Goal: Information Seeking & Learning: Learn about a topic

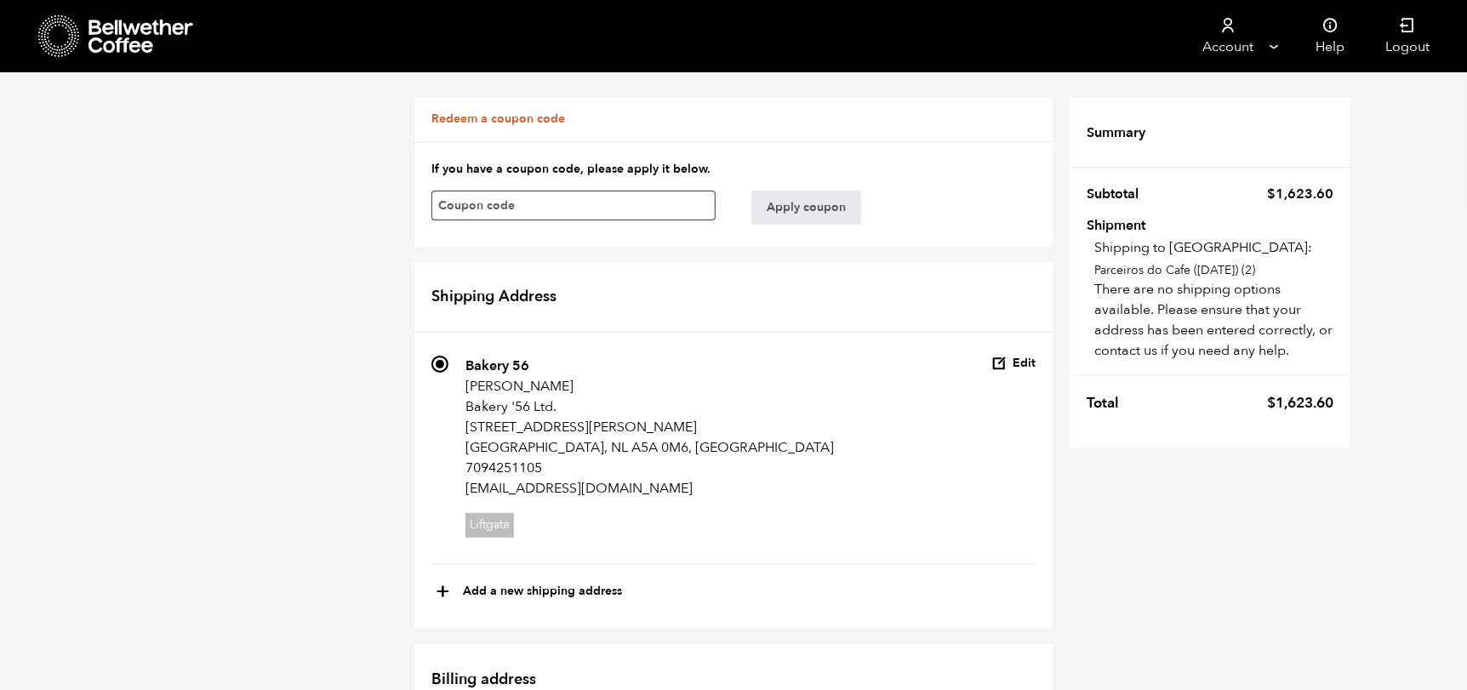
click at [116, 27] on icon at bounding box center [142, 37] width 106 height 34
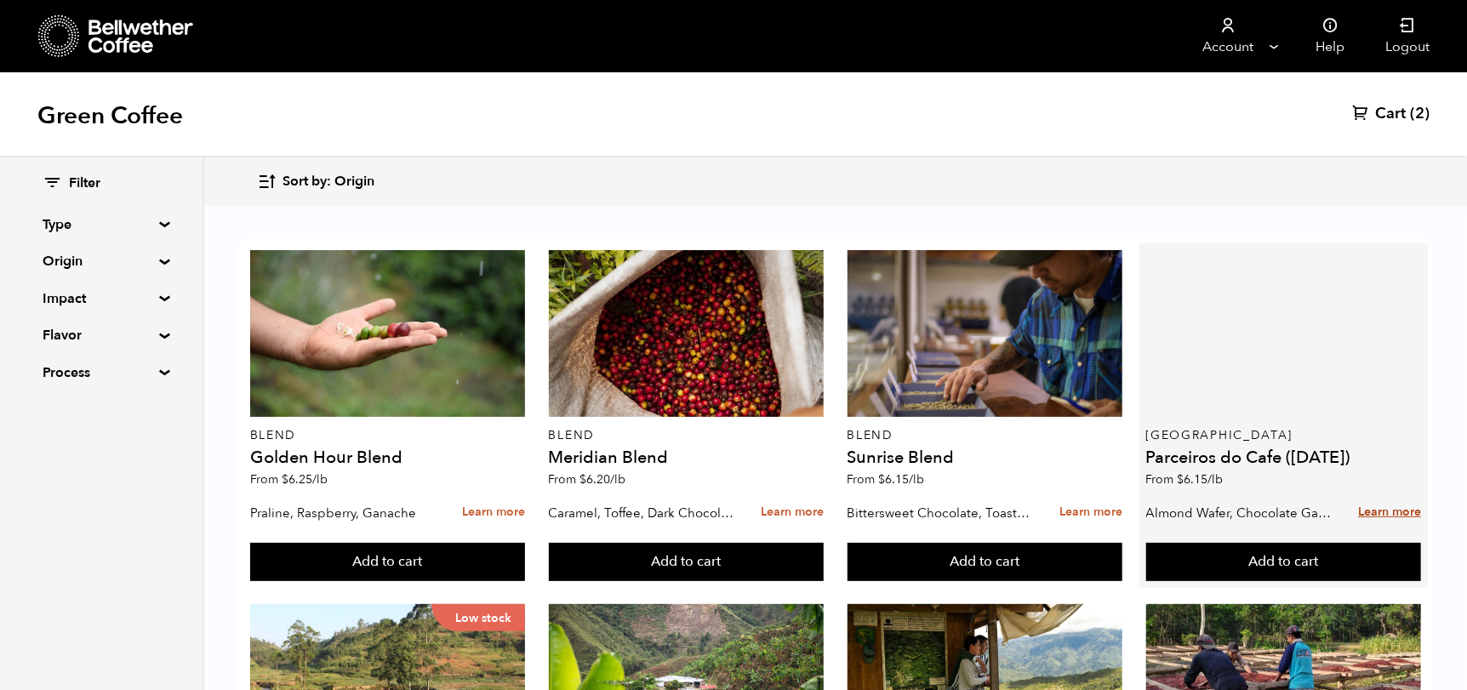
click at [1392, 511] on link "Learn more" at bounding box center [1389, 512] width 63 height 37
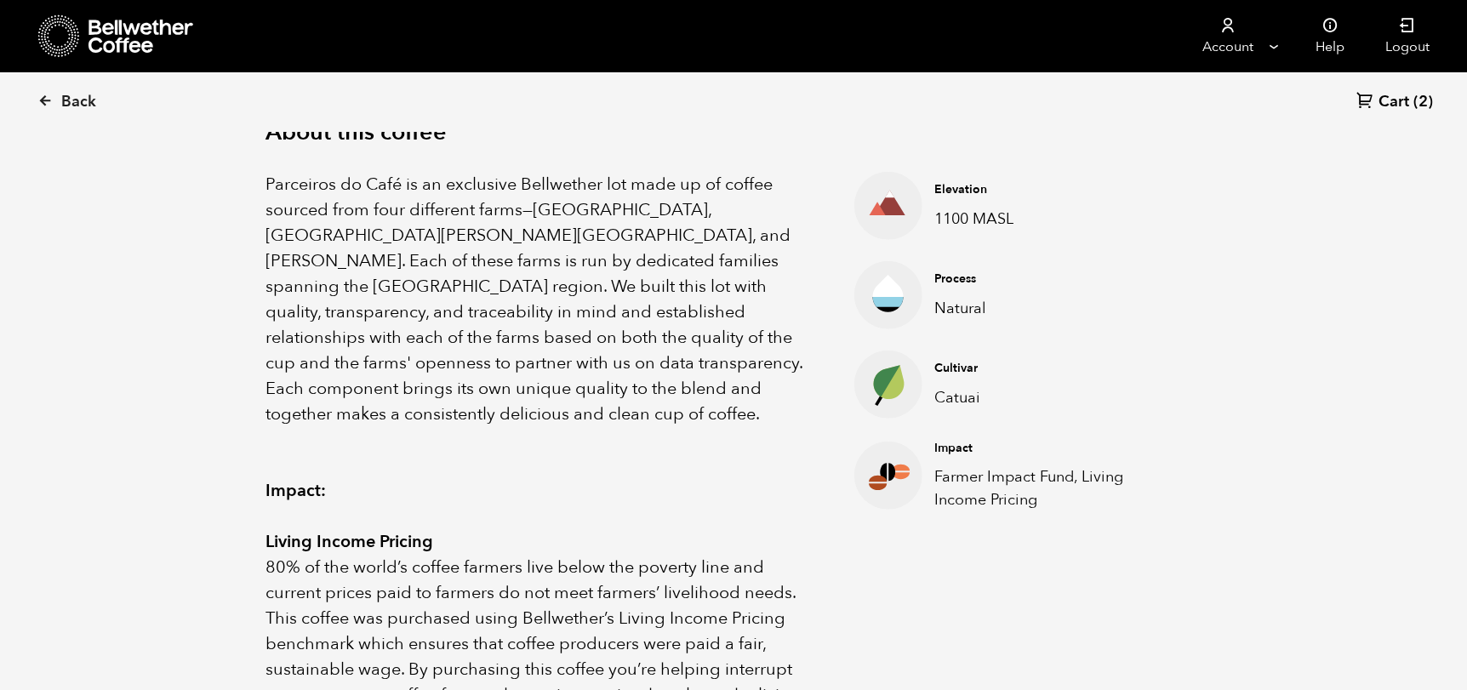
scroll to position [507, 0]
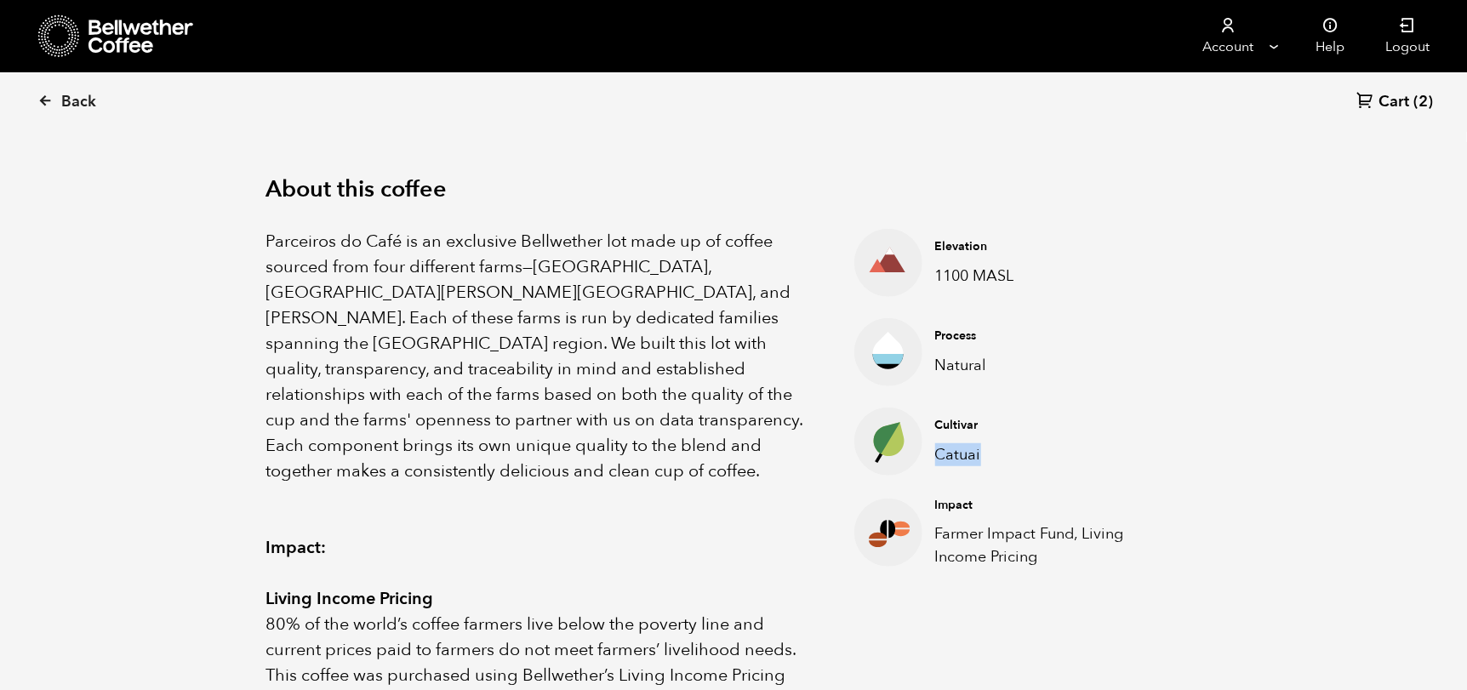
drag, startPoint x: 940, startPoint y: 451, endPoint x: 991, endPoint y: 446, distance: 51.3
click at [989, 448] on p "Catuai" at bounding box center [1055, 454] width 240 height 23
copy p "Catuai"
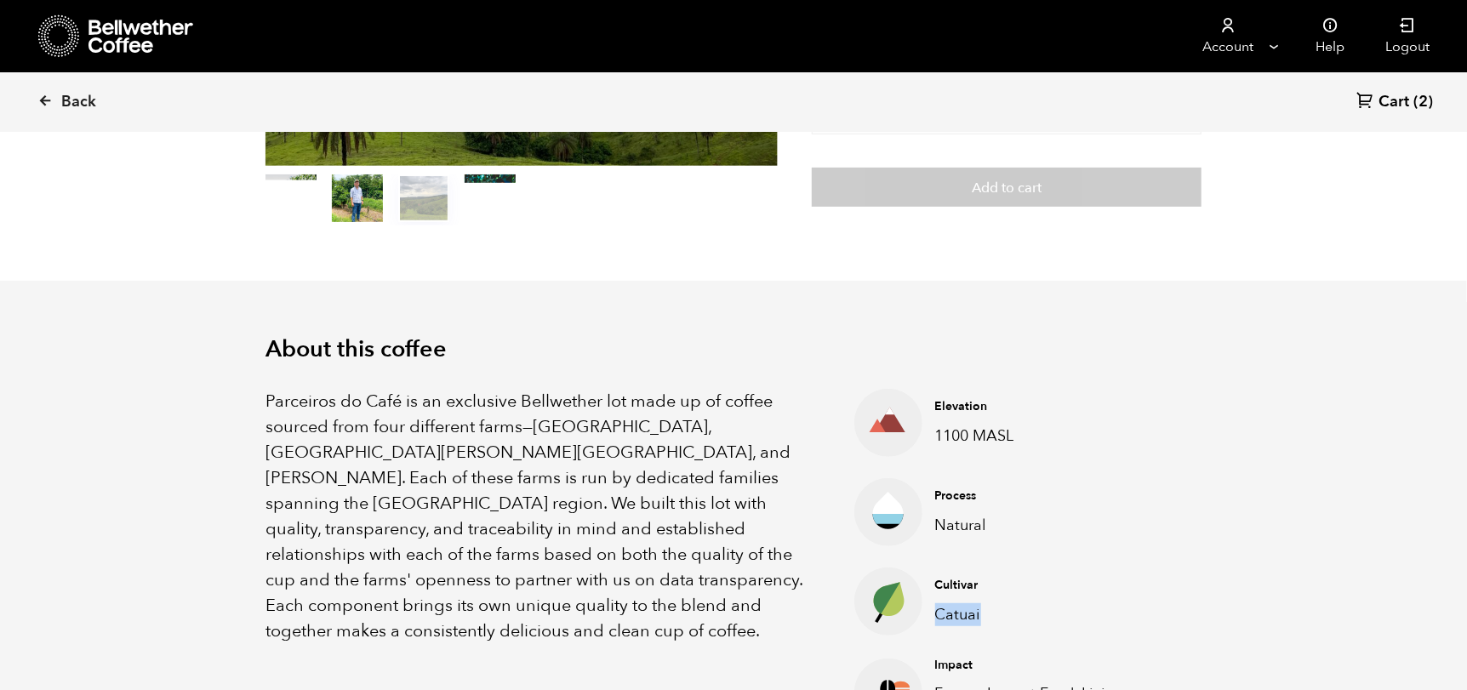
scroll to position [337, 0]
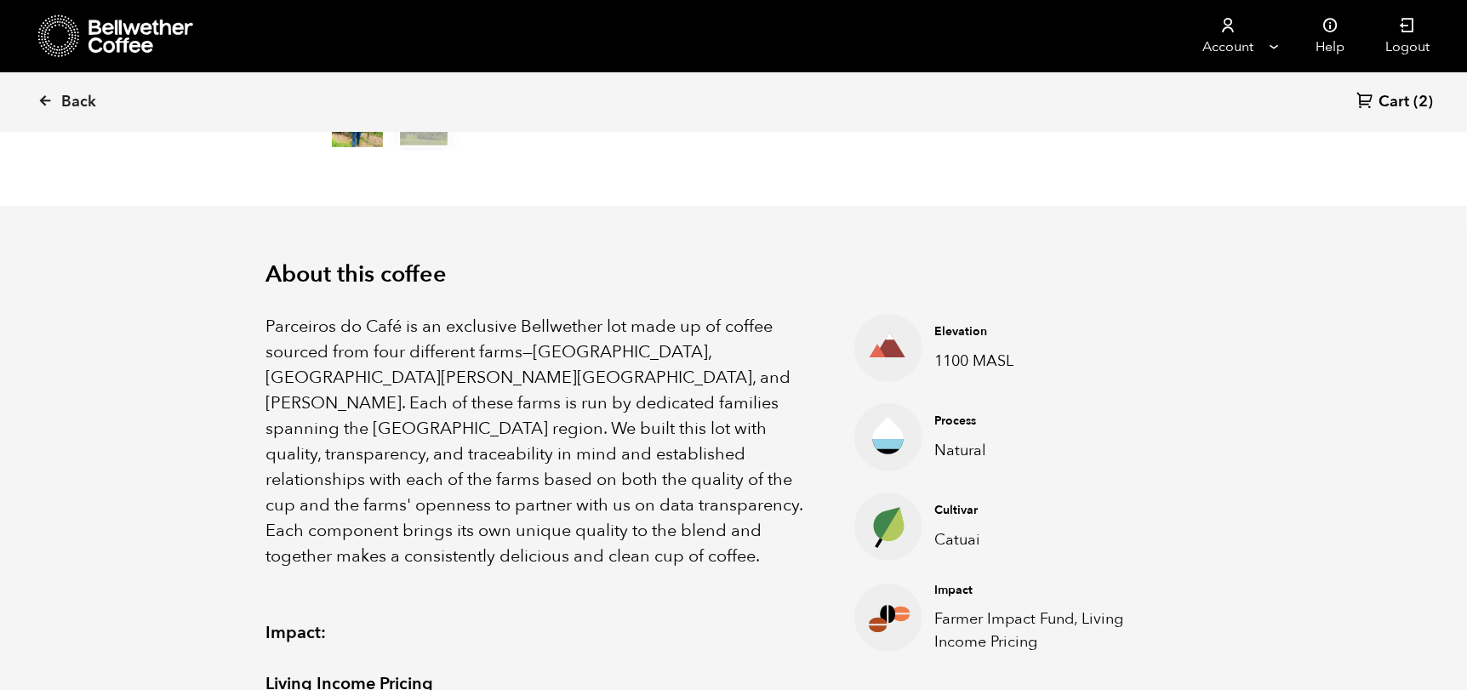
click at [660, 400] on p "Parceiros do Café is an exclusive Bellwether lot made up of coffee sourced from…" at bounding box center [539, 441] width 546 height 255
click at [42, 100] on icon at bounding box center [44, 100] width 15 height 15
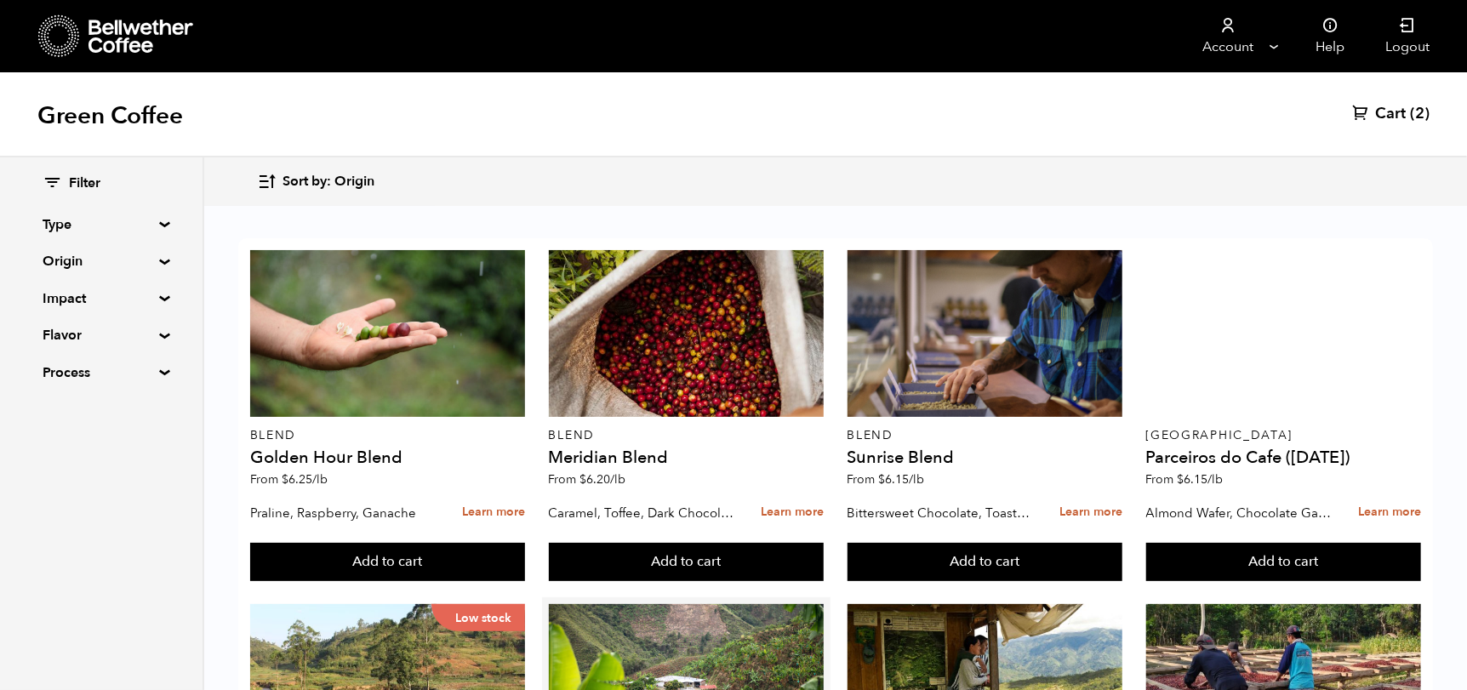
scroll to position [340, 0]
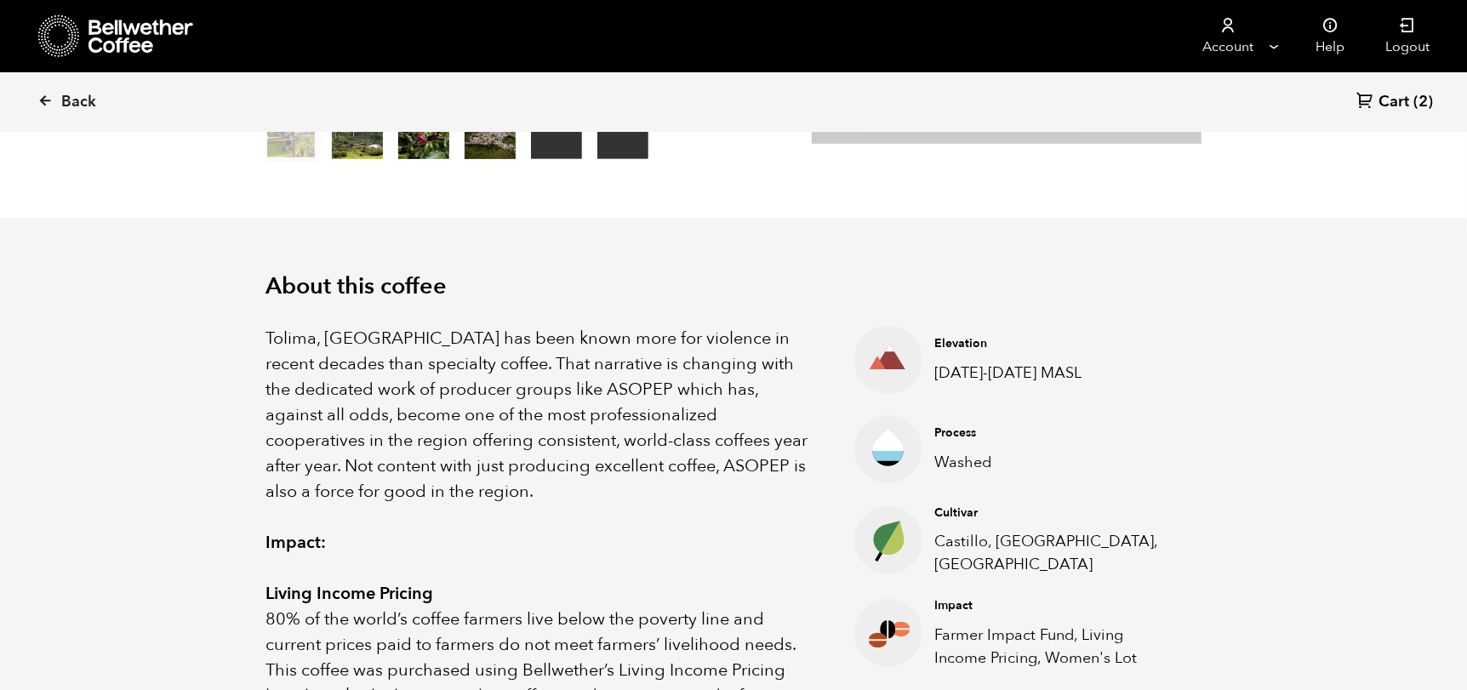
scroll to position [425, 0]
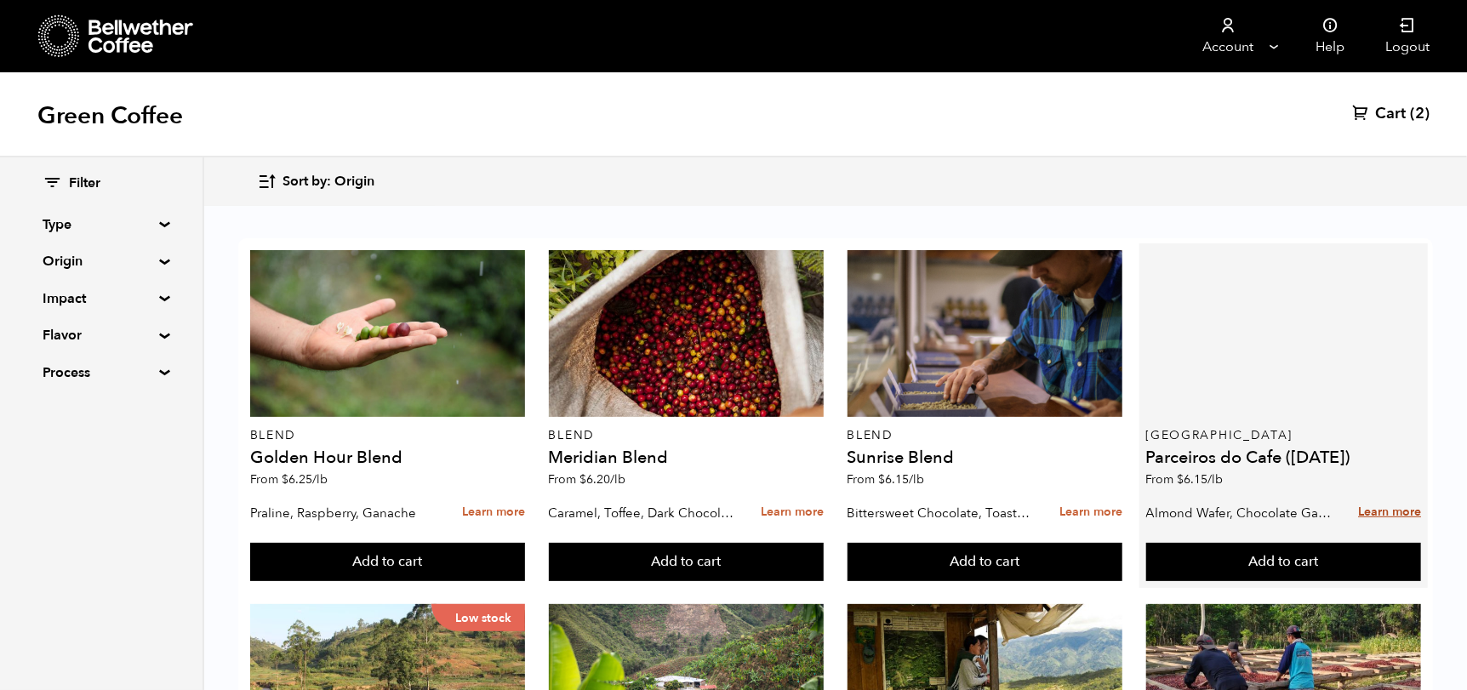
click at [1395, 514] on link "Learn more" at bounding box center [1389, 512] width 63 height 37
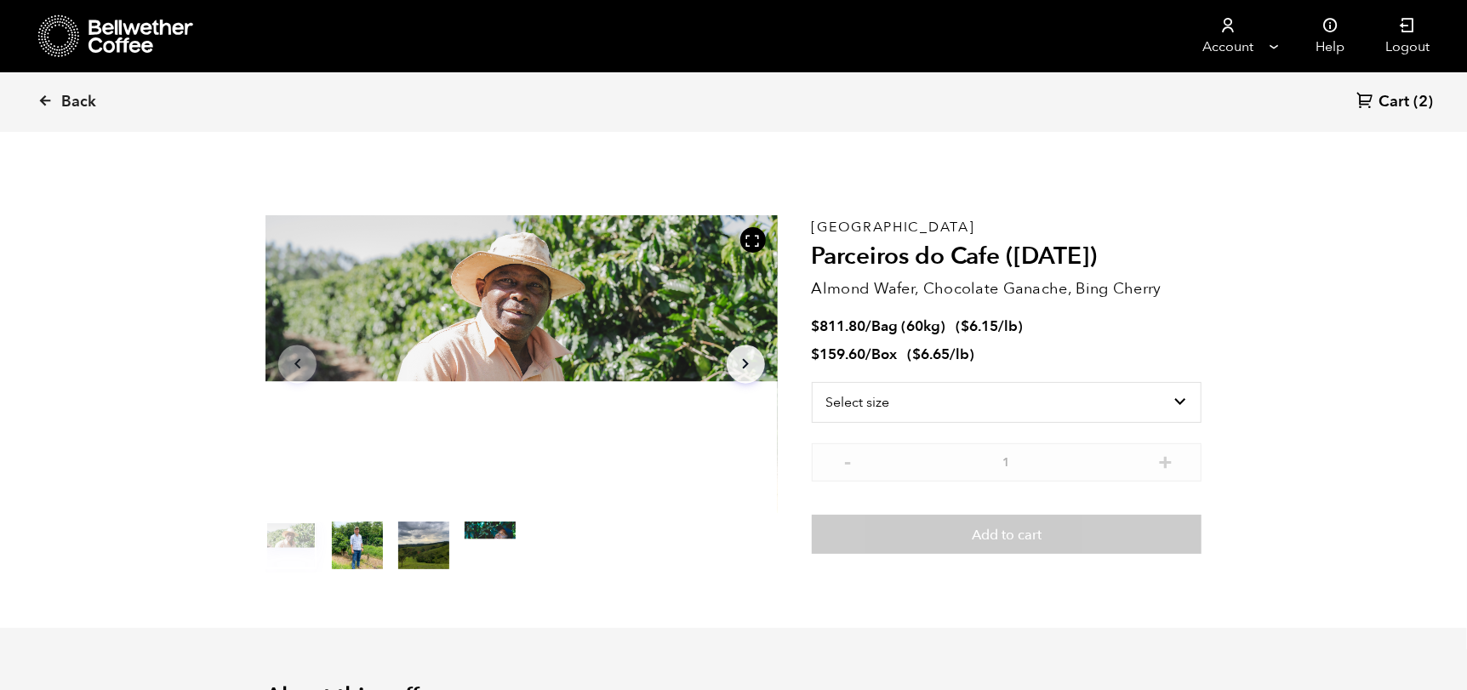
scroll to position [740, 906]
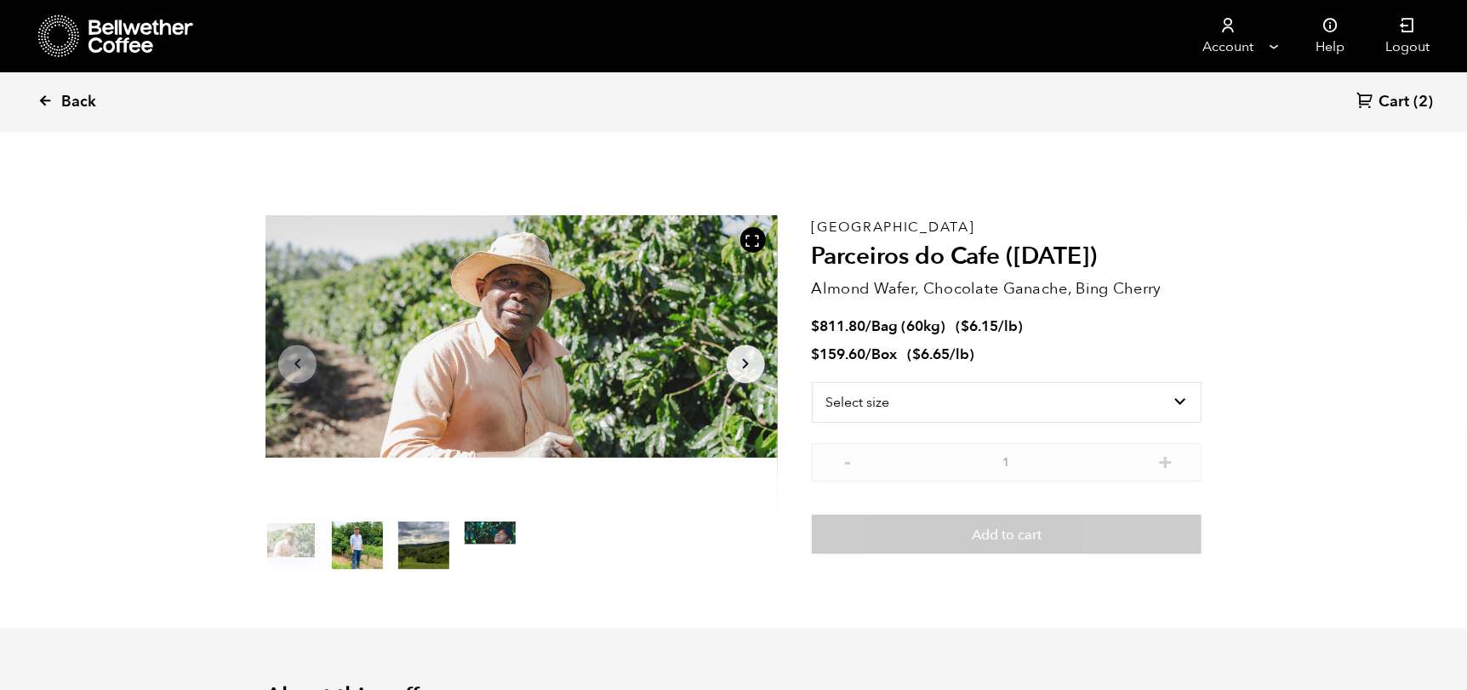
click at [45, 95] on icon at bounding box center [44, 100] width 15 height 15
